Goal: Task Accomplishment & Management: Complete application form

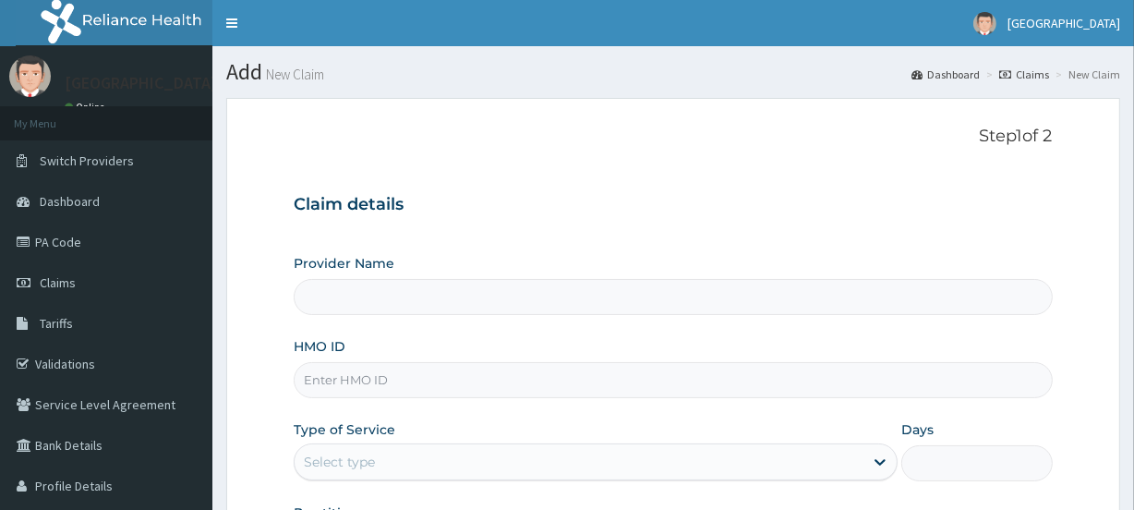
click at [362, 383] on input "HMO ID" at bounding box center [673, 380] width 758 height 36
paste input "DFD/10297/C"
click at [402, 383] on input "DFD/10297/C" at bounding box center [673, 380] width 758 height 36
type input "D"
type input "[GEOGRAPHIC_DATA]"
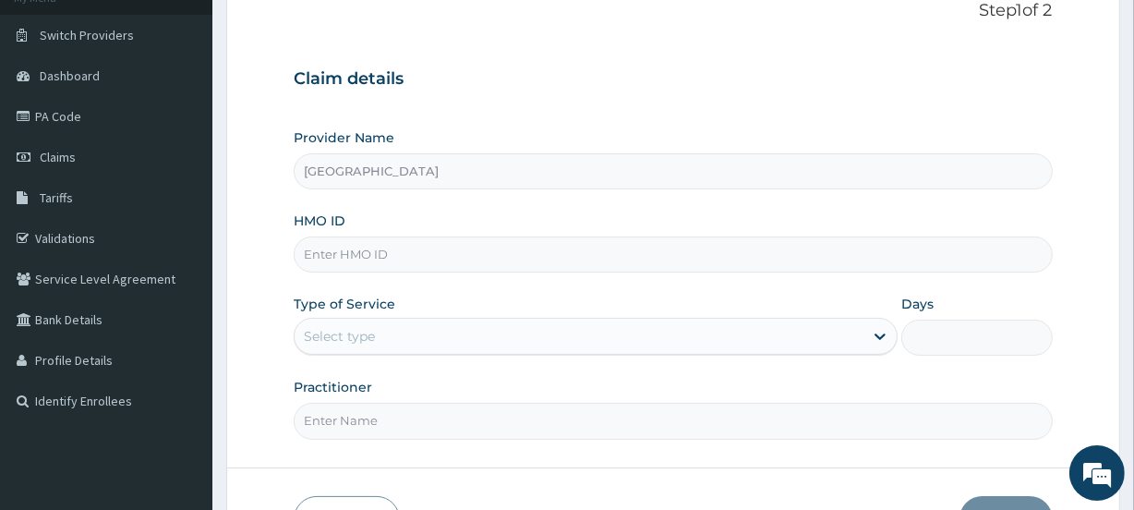
scroll to position [136, 0]
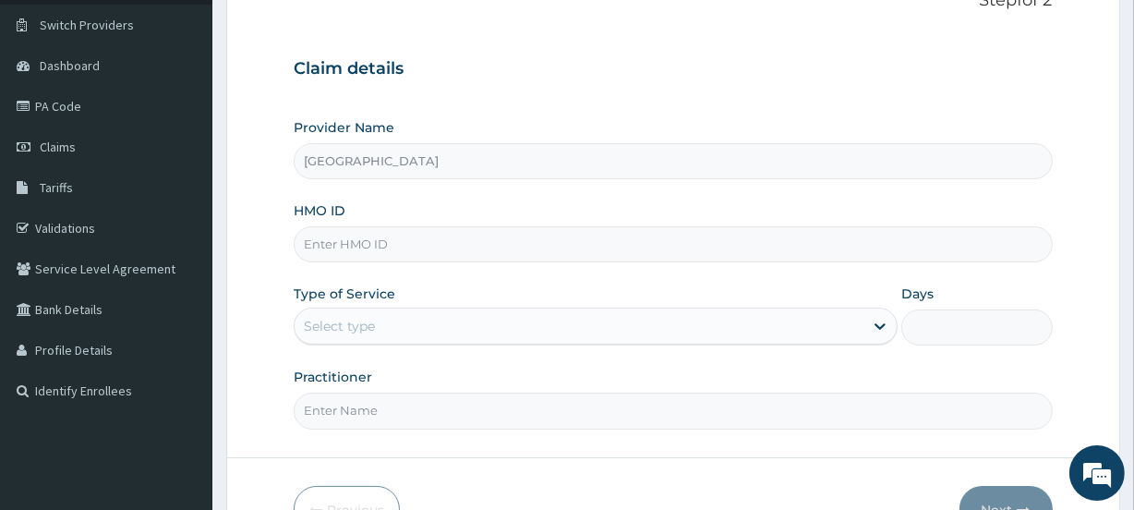
click at [383, 243] on input "HMO ID" at bounding box center [673, 244] width 758 height 36
paste input "DFD/10297/C"
type input "DFD/10297/C"
click at [346, 325] on div "Select type" at bounding box center [339, 326] width 71 height 18
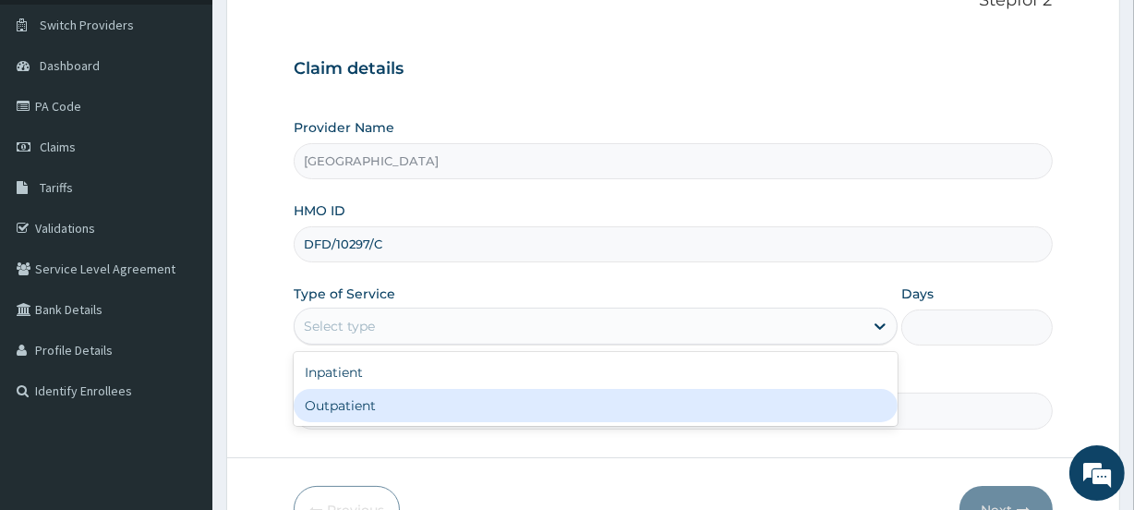
click at [366, 405] on div "Outpatient" at bounding box center [596, 405] width 604 height 33
type input "1"
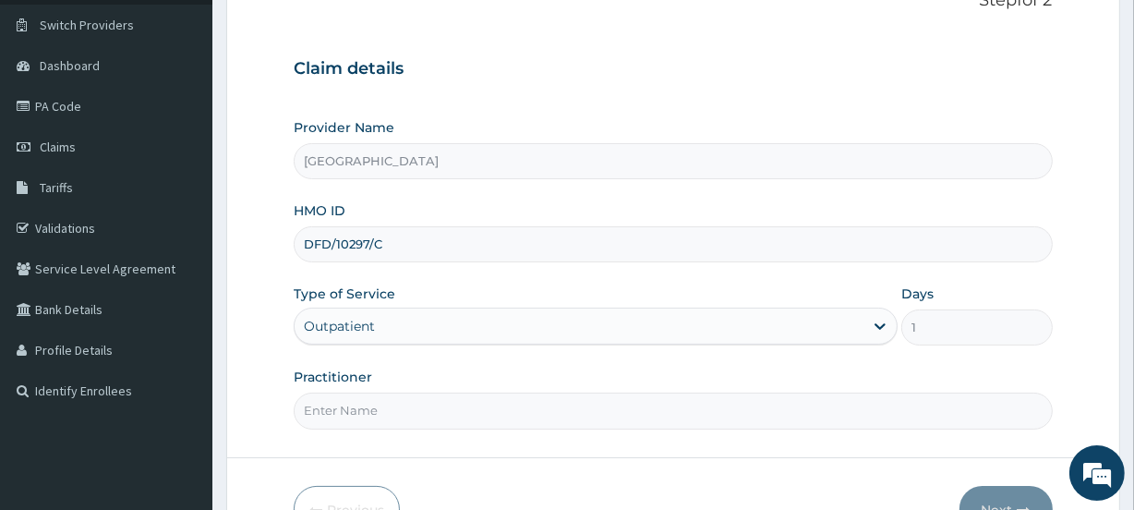
click at [380, 407] on input "Practitioner" at bounding box center [673, 410] width 758 height 36
type input "AKINTOLA"
click at [1007, 489] on button "Next" at bounding box center [1005, 510] width 93 height 48
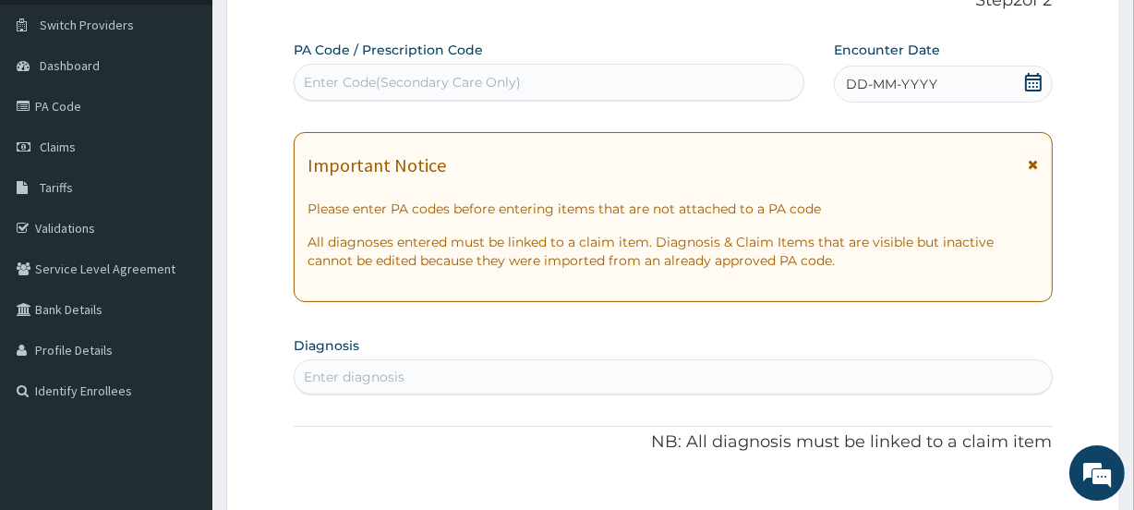
click at [356, 79] on div "Enter Code(Secondary Care Only)" at bounding box center [412, 82] width 217 height 18
paste input "PA/0C9568"
type input "PA/0C9568"
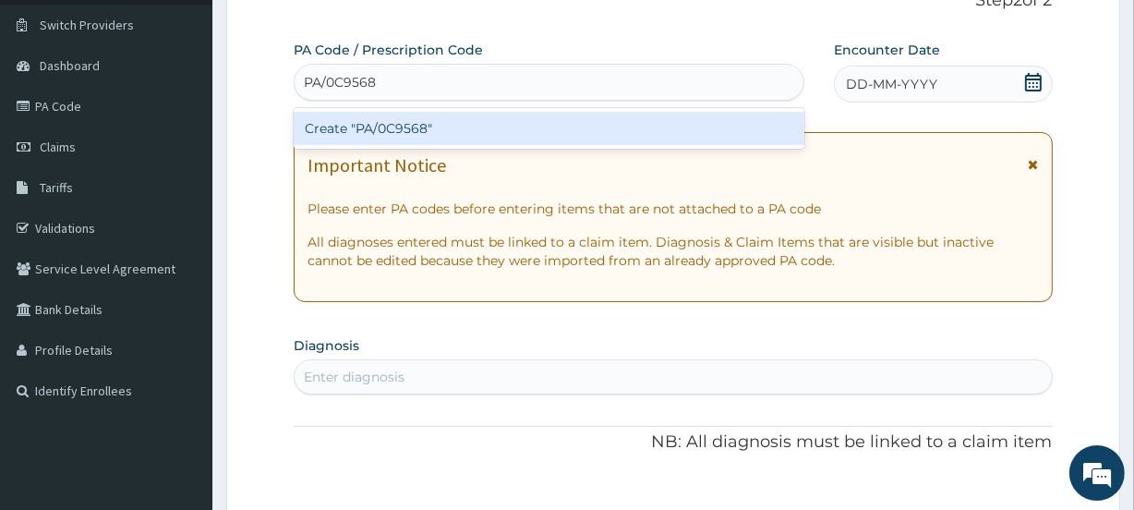
click at [419, 133] on div "Create "PA/0C9568"" at bounding box center [549, 128] width 510 height 33
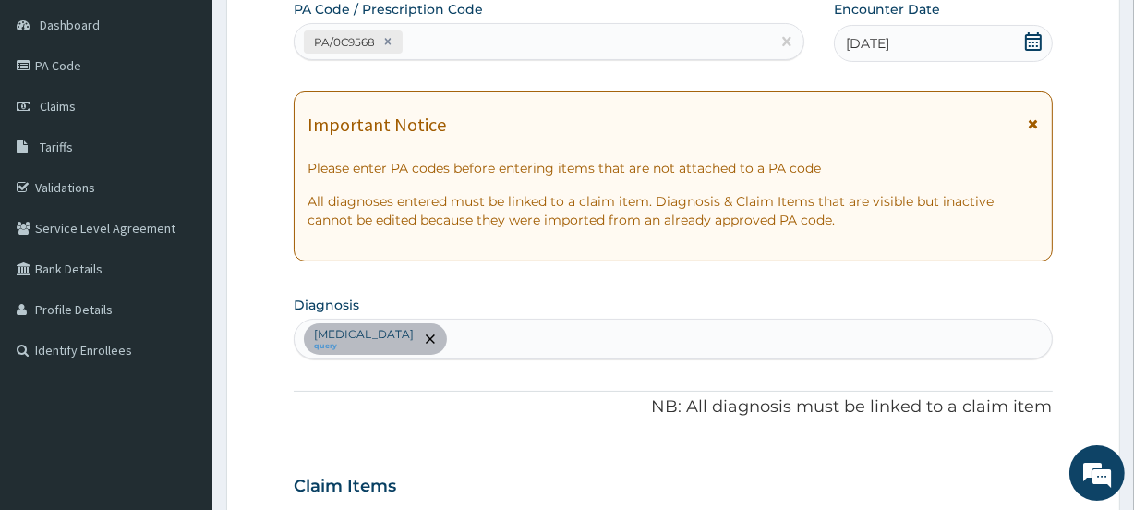
scroll to position [166, 0]
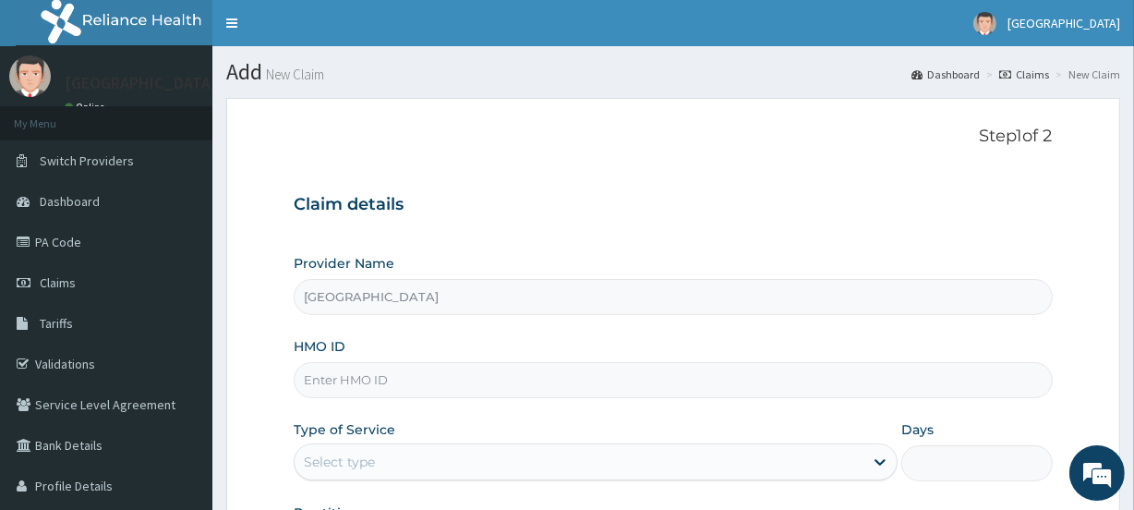
click at [347, 378] on input "HMO ID" at bounding box center [673, 380] width 758 height 36
click at [359, 377] on input "HMO ID" at bounding box center [673, 380] width 758 height 36
paste input "DFD/10297/C"
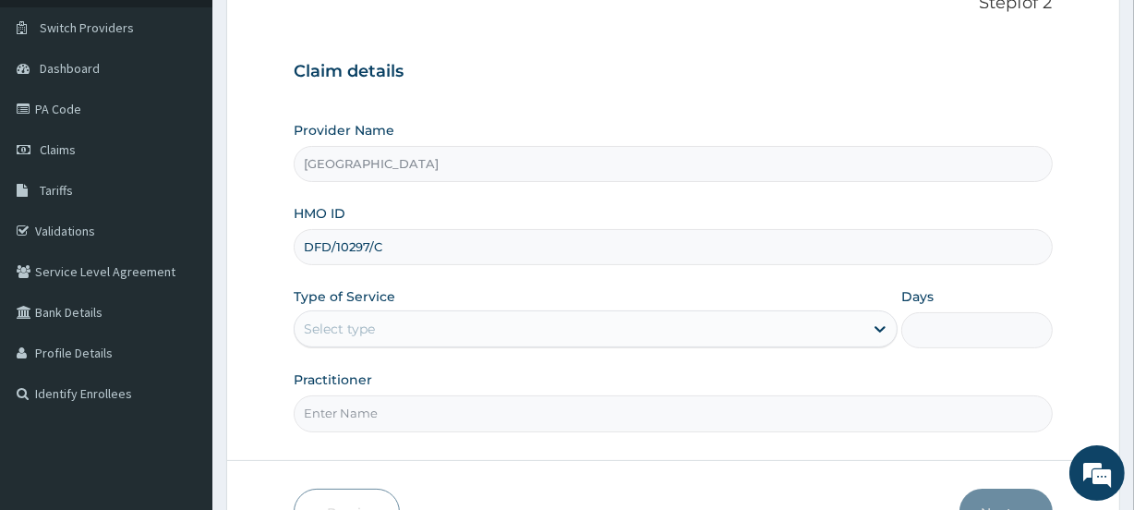
type input "DFD/10297/C"
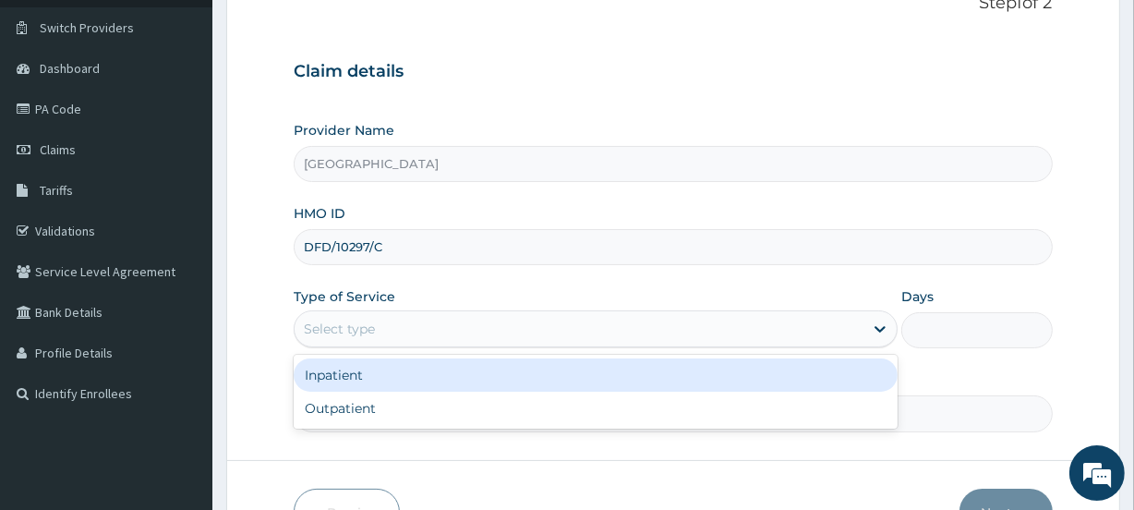
click at [396, 314] on div "Select type" at bounding box center [578, 329] width 569 height 30
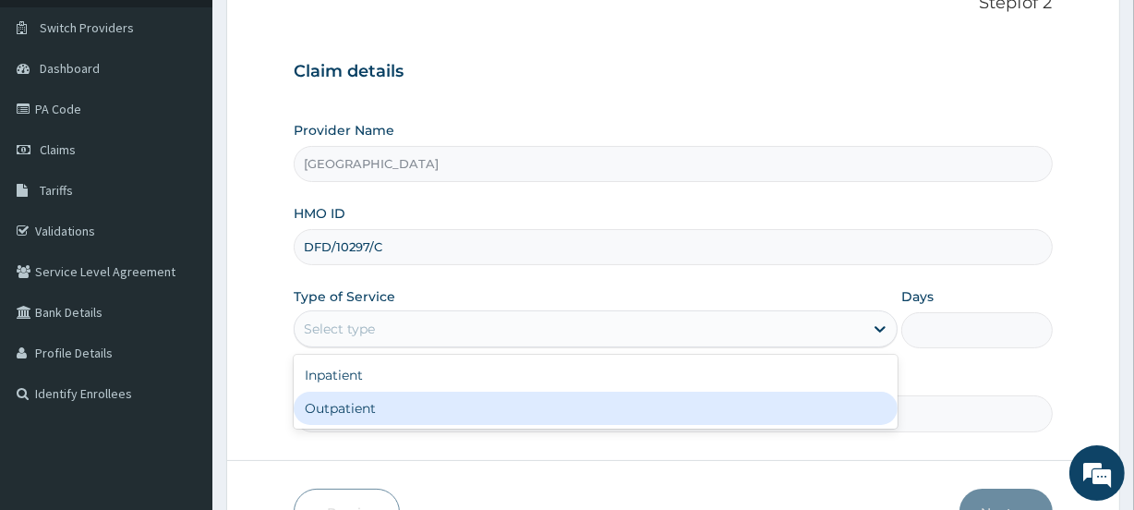
click at [372, 415] on div "Outpatient" at bounding box center [596, 407] width 604 height 33
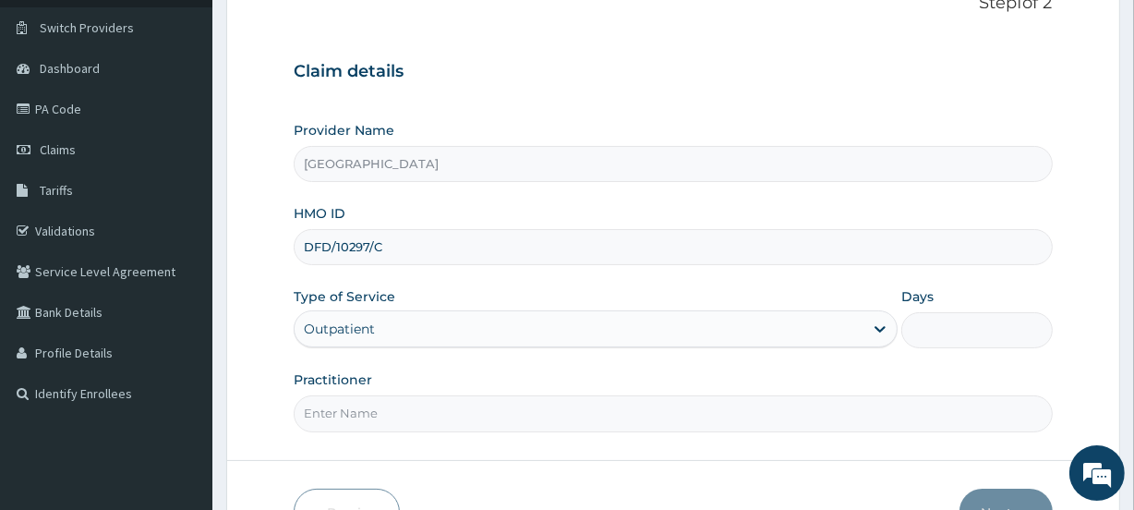
type input "1"
click at [360, 408] on input "Practitioner" at bounding box center [673, 413] width 758 height 36
type input "AKINTOLA"
click at [1002, 498] on button "Next" at bounding box center [1005, 512] width 93 height 48
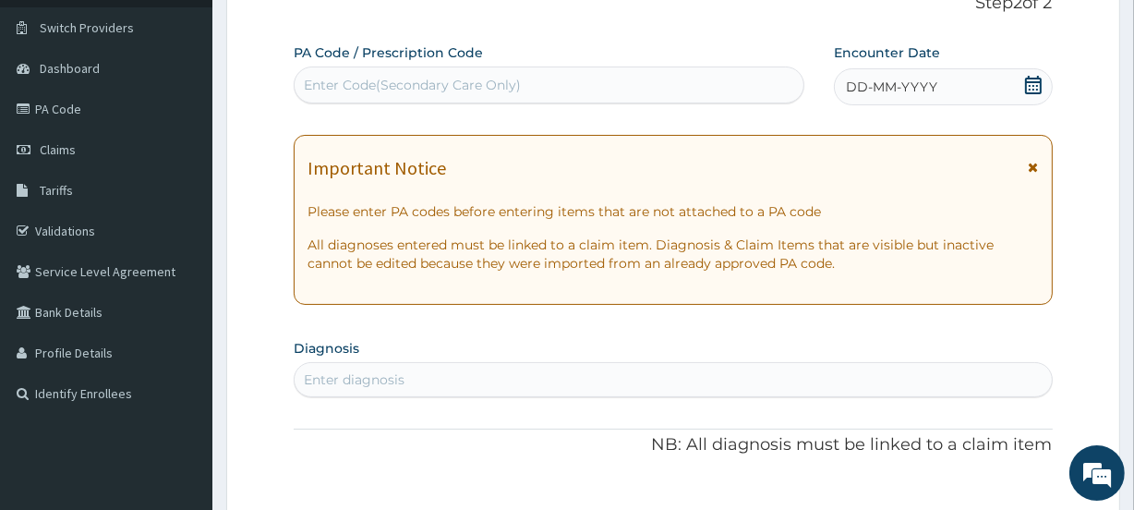
click at [360, 76] on div "Enter Code(Secondary Care Only)" at bounding box center [412, 85] width 217 height 18
paste input "PA/F0462A"
type input "PA/F0462A"
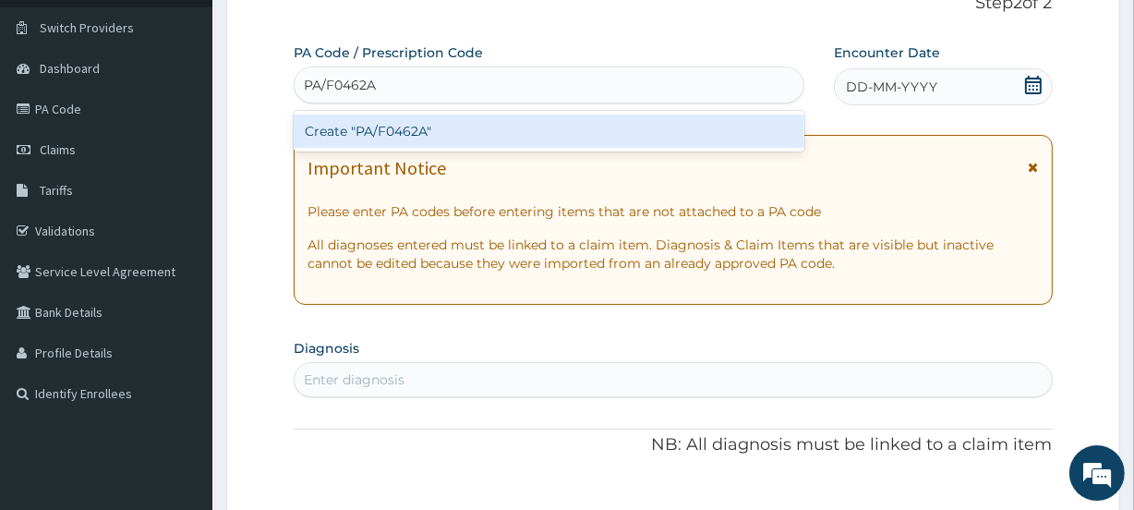
click at [390, 126] on div "Create "PA/F0462A"" at bounding box center [549, 130] width 510 height 33
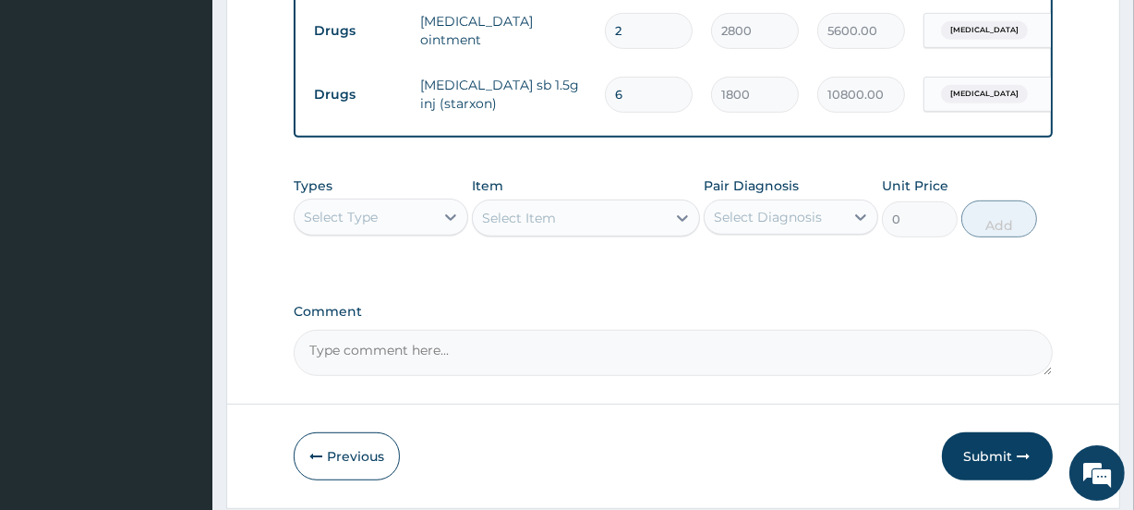
scroll to position [858, 0]
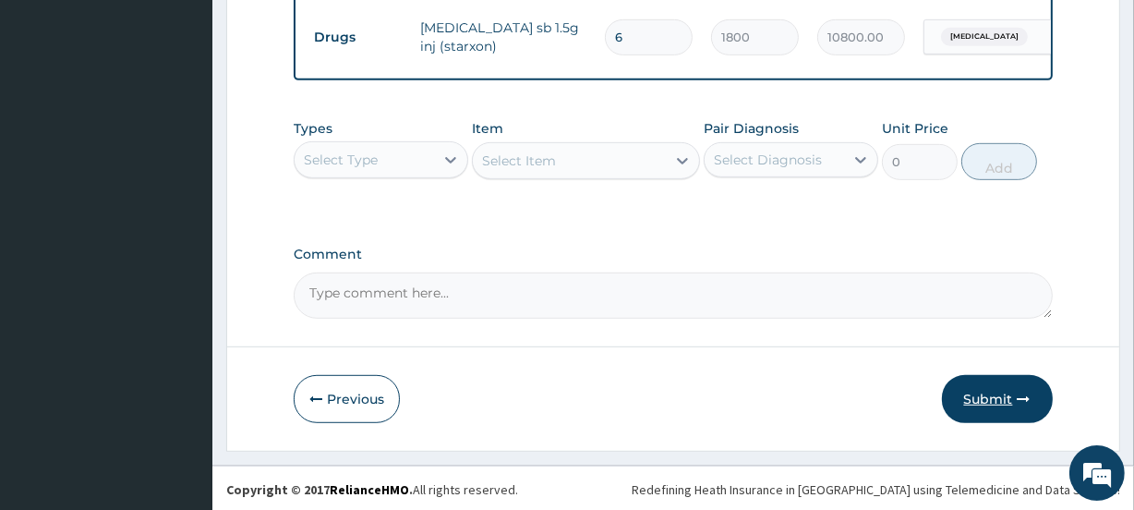
click at [988, 405] on button "Submit" at bounding box center [997, 399] width 111 height 48
